Goal: Task Accomplishment & Management: Manage account settings

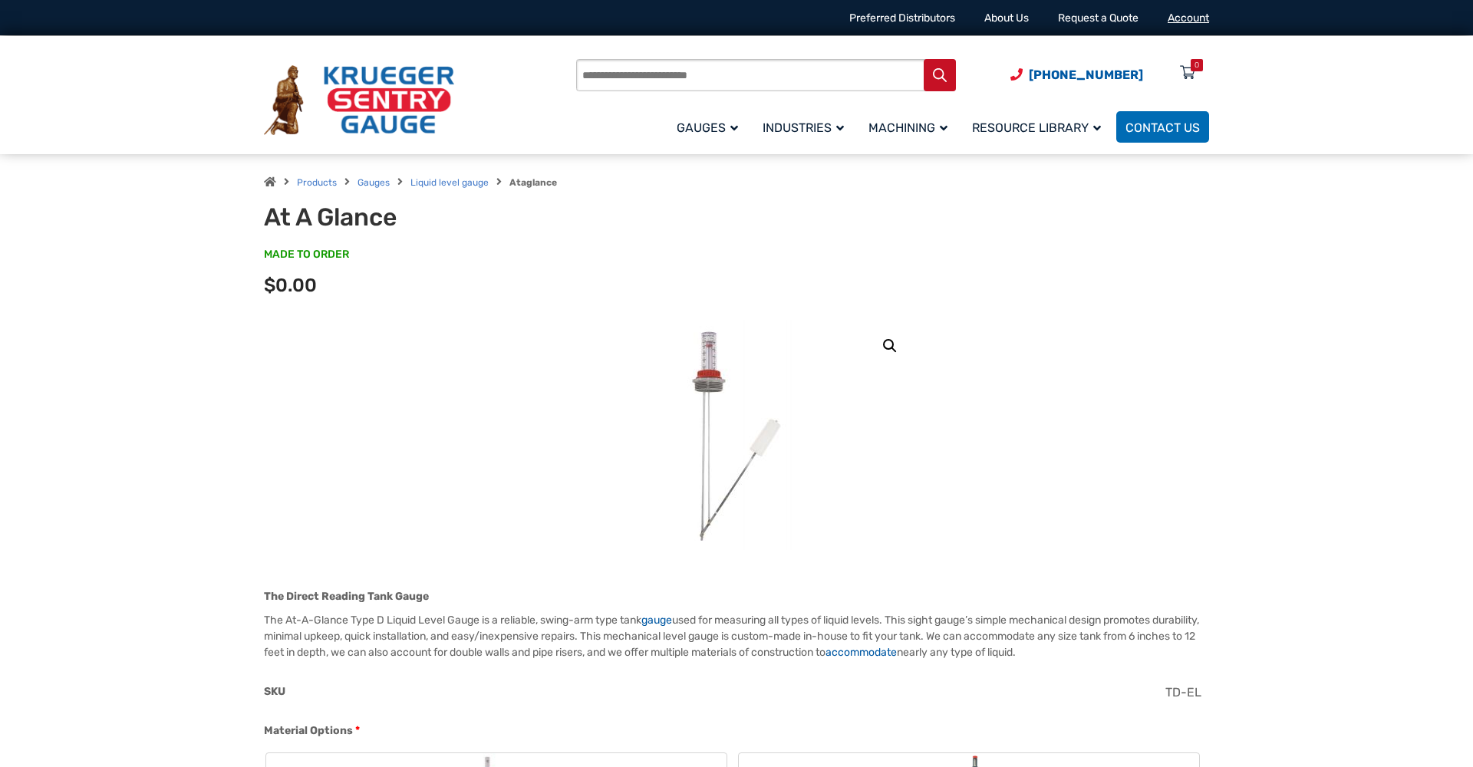
click at [1183, 19] on link "Account" at bounding box center [1187, 18] width 41 height 13
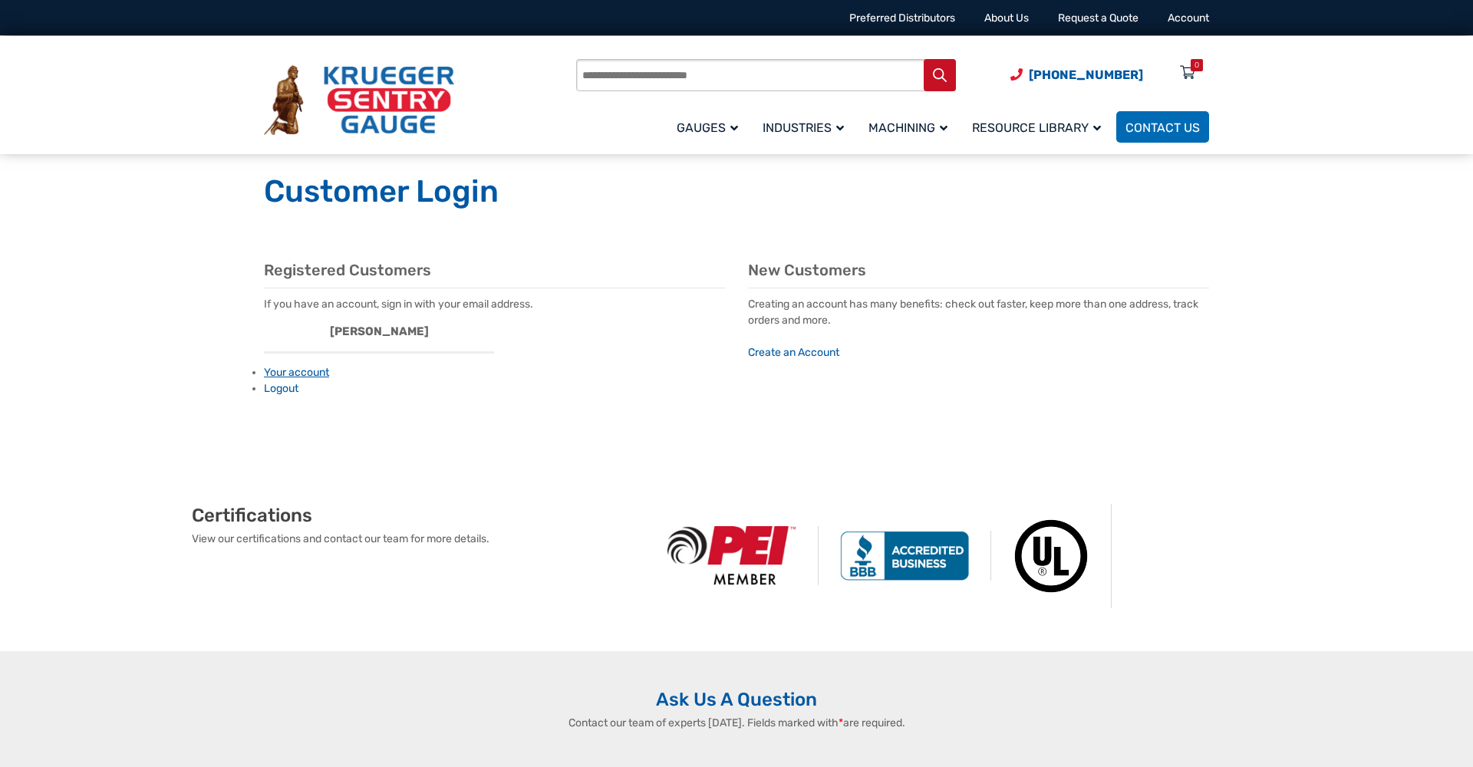
click at [296, 373] on link "Your account" at bounding box center [296, 372] width 65 height 13
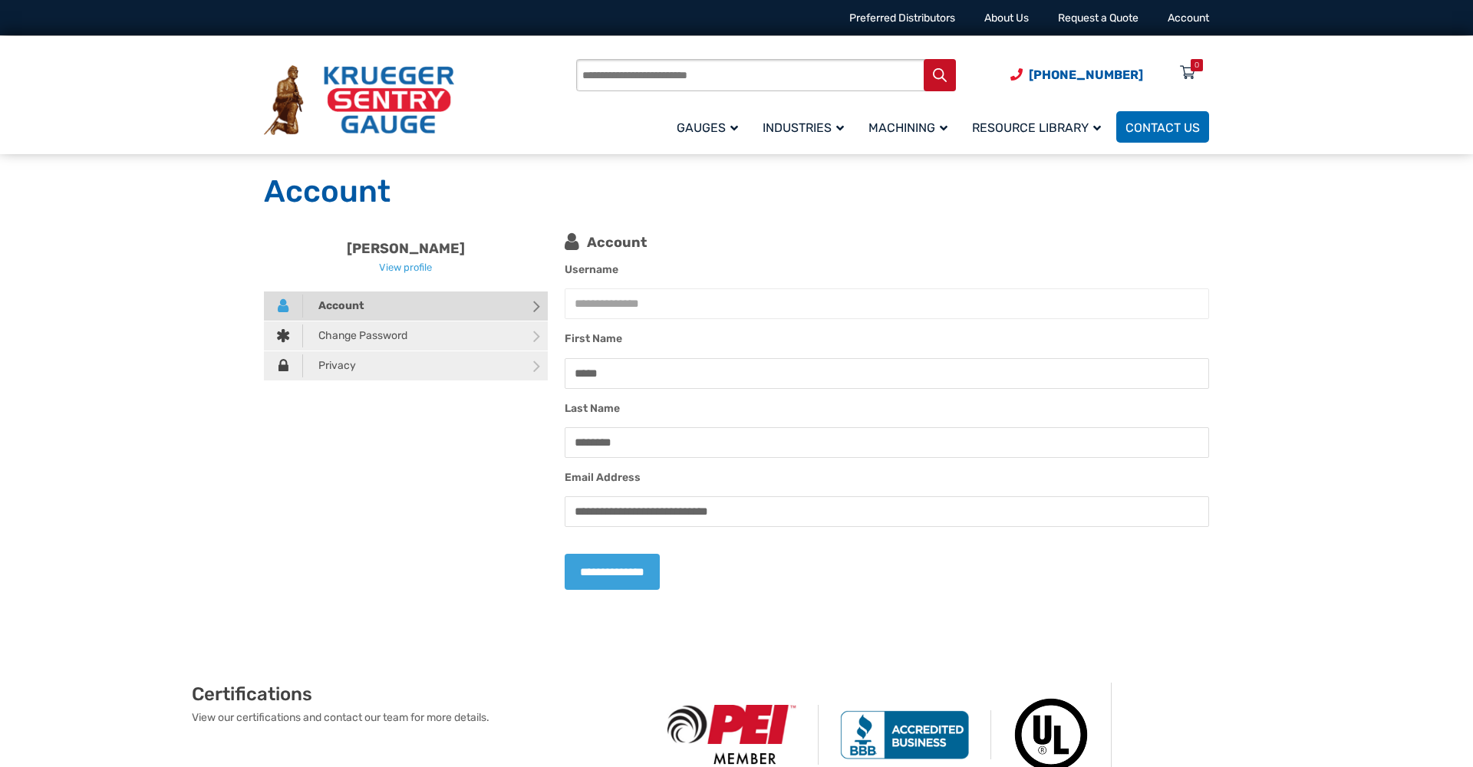
click at [341, 303] on span "Account" at bounding box center [333, 306] width 61 height 23
click at [410, 268] on link "View profile" at bounding box center [405, 268] width 53 height 12
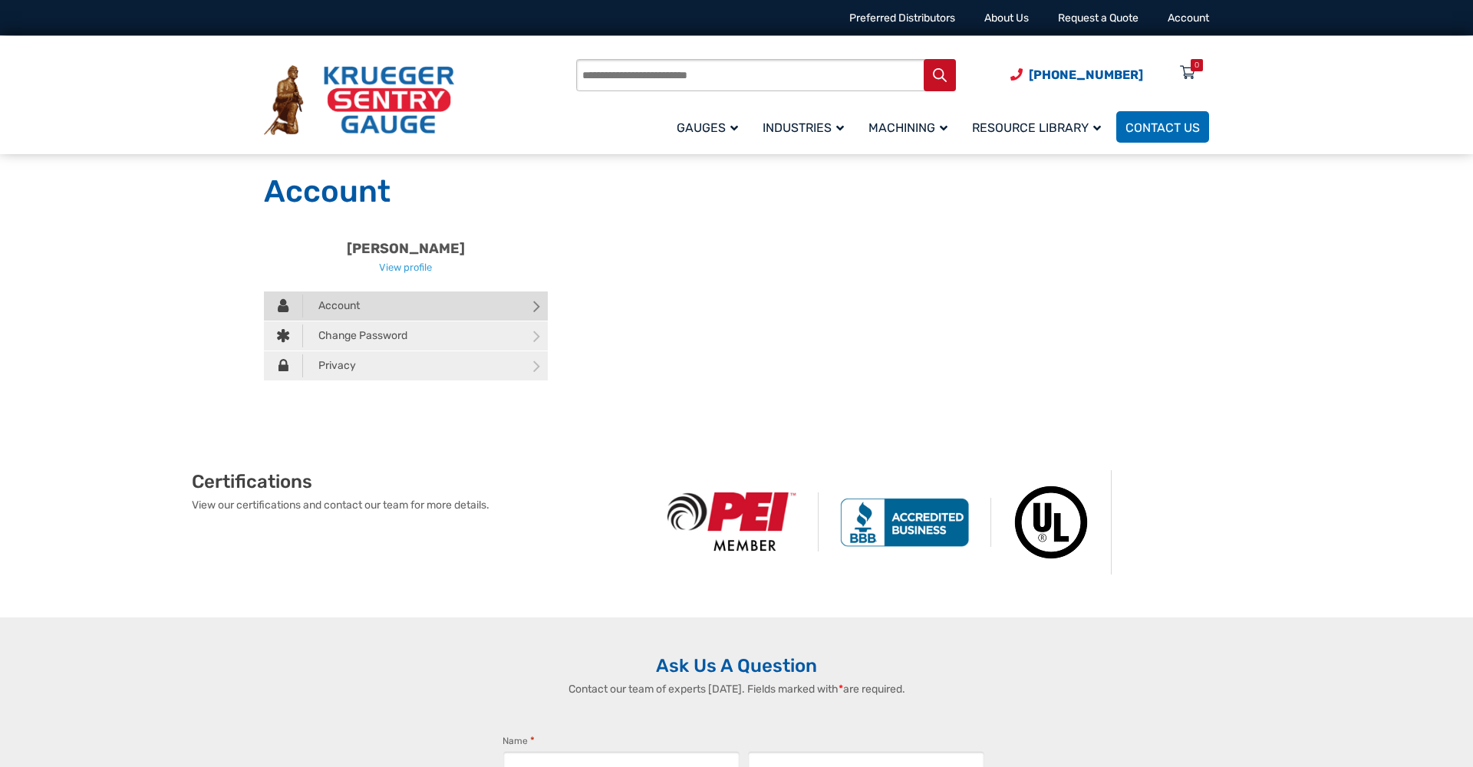
click at [536, 308] on icon at bounding box center [536, 307] width 7 height 24
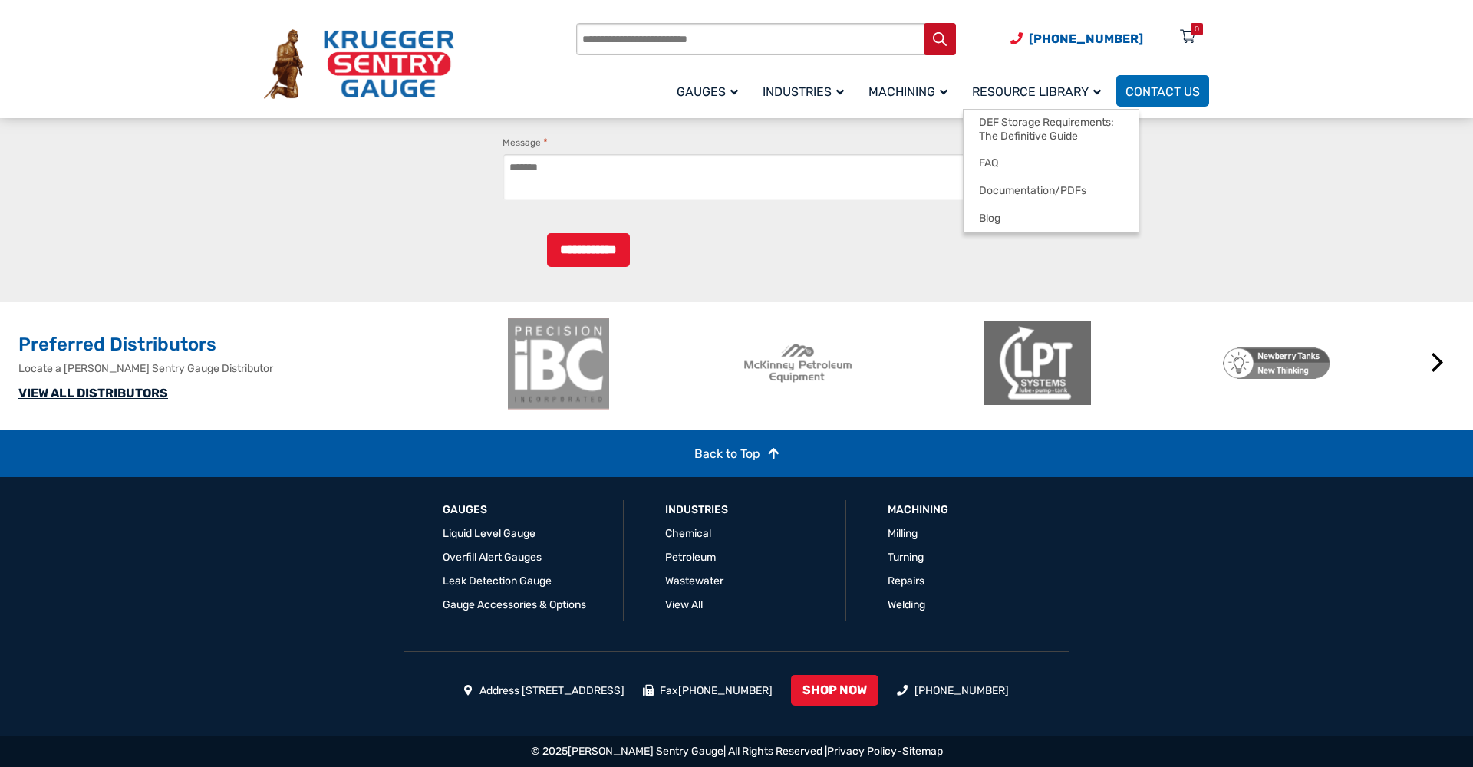
scroll to position [1239, 0]
